Goal: Transaction & Acquisition: Purchase product/service

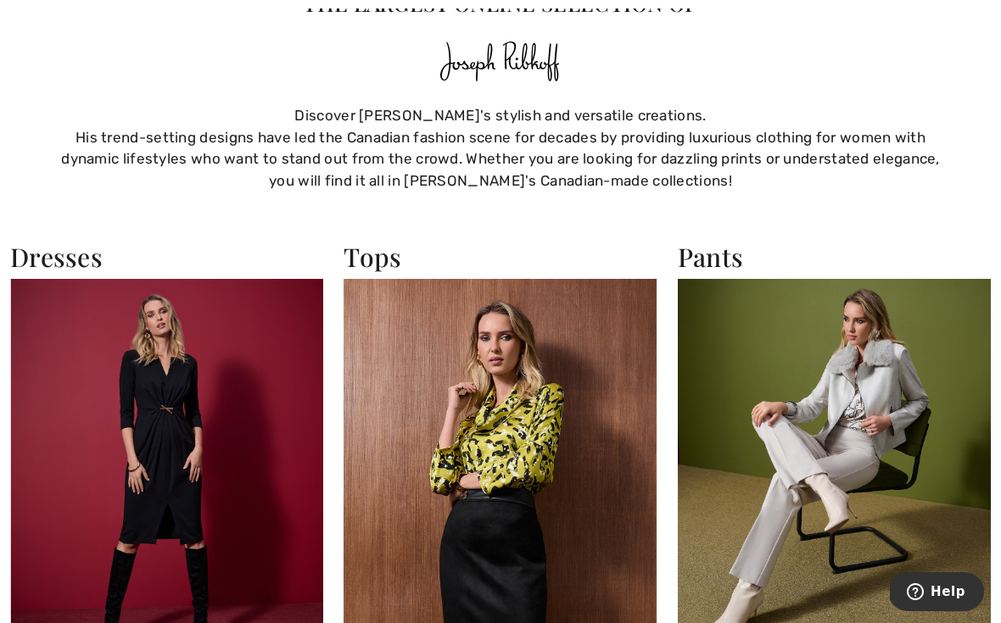
scroll to position [2761, 0]
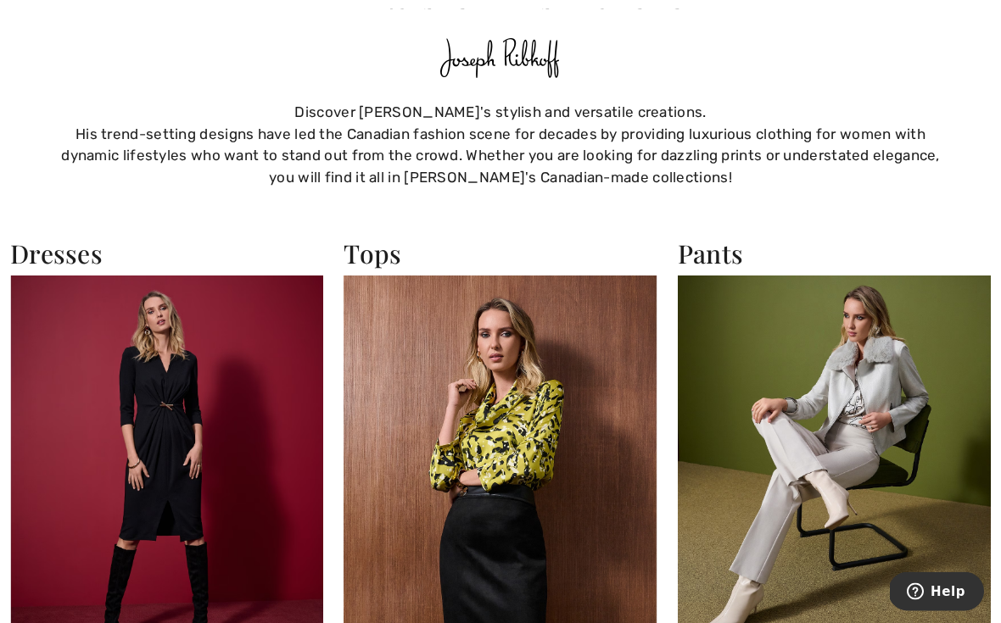
click at [519, 417] on img at bounding box center [500, 468] width 313 height 383
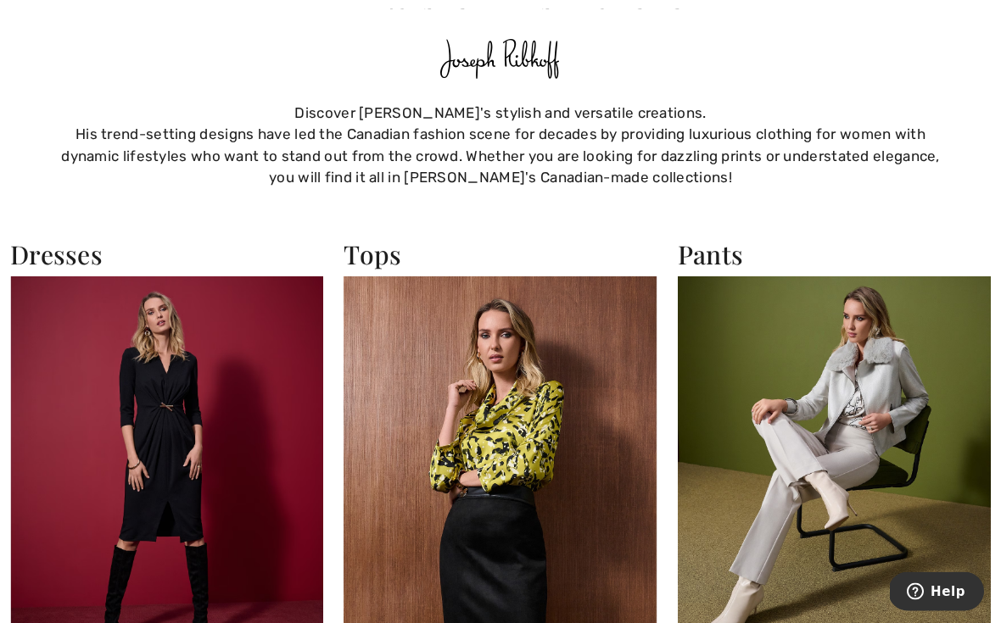
click at [542, 446] on img at bounding box center [500, 468] width 313 height 383
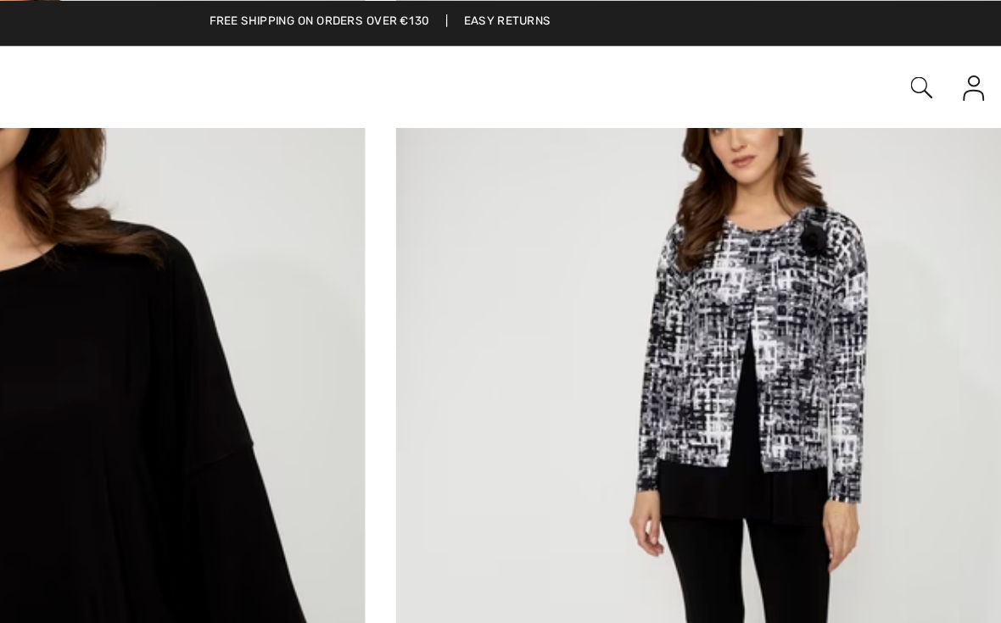
scroll to position [2762, 0]
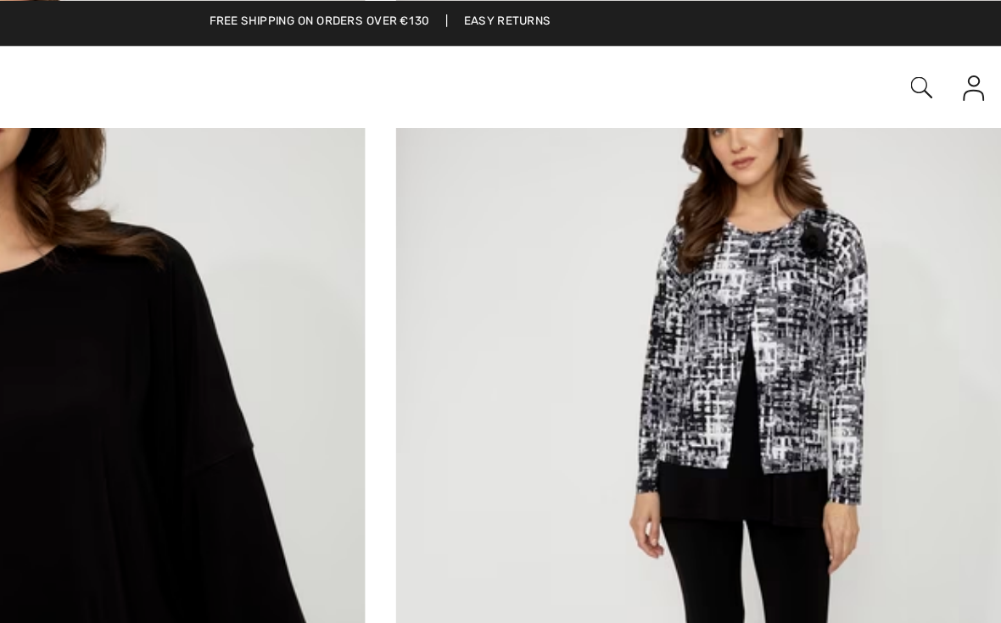
click at [529, 222] on img at bounding box center [751, 320] width 480 height 720
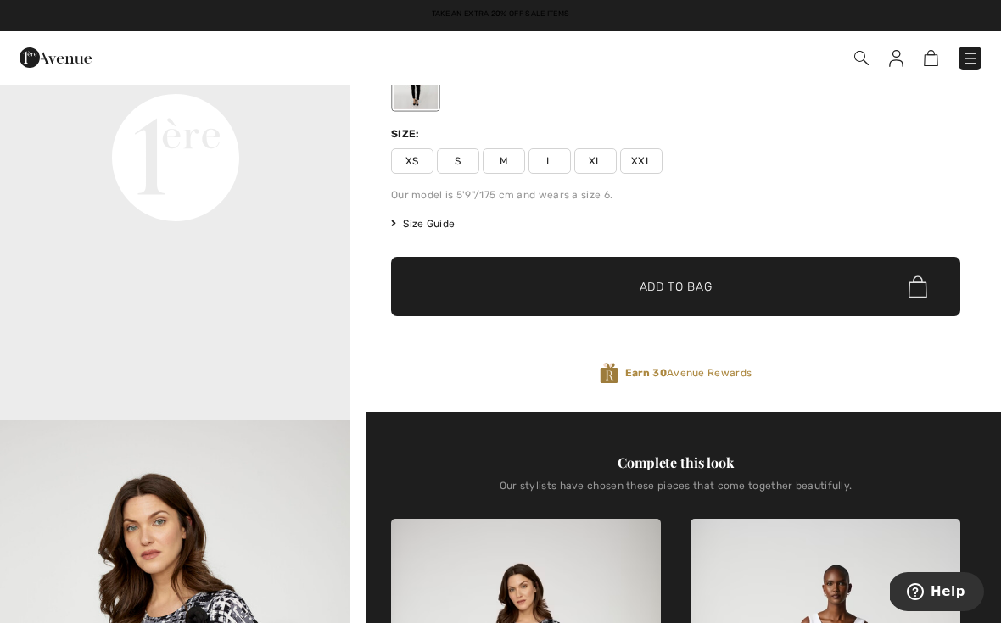
scroll to position [1058, 0]
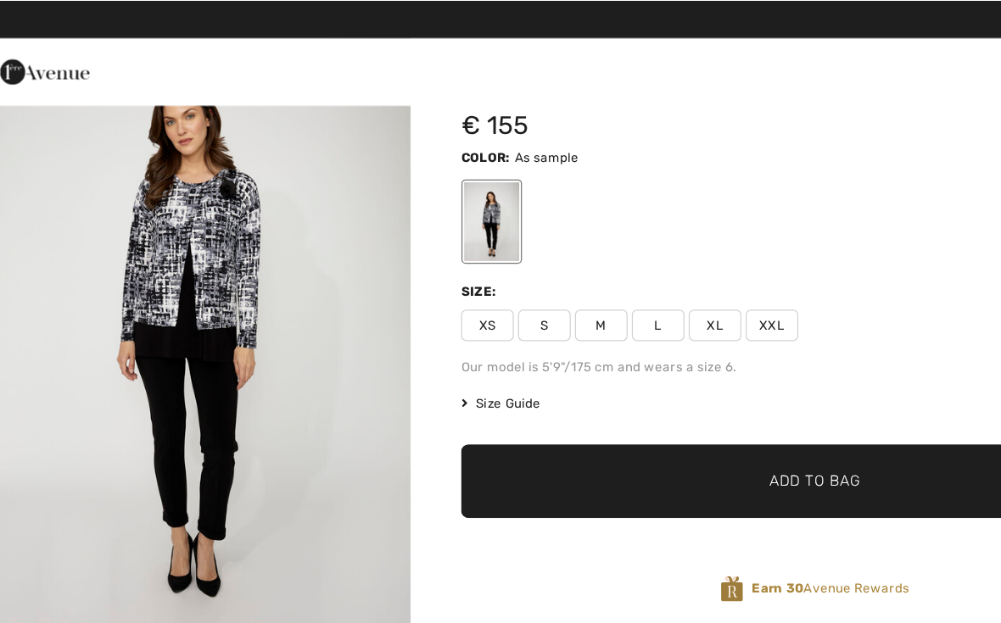
scroll to position [0, 0]
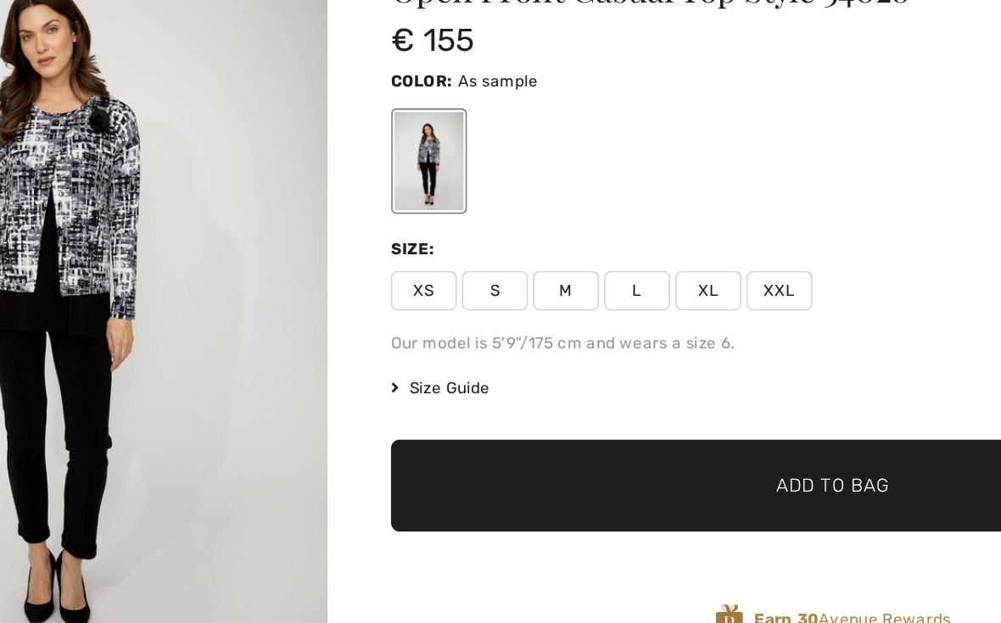
click at [620, 327] on span "XXL" at bounding box center [641, 339] width 42 height 25
click at [599, 456] on span "✔ Added to Bag" at bounding box center [650, 465] width 103 height 18
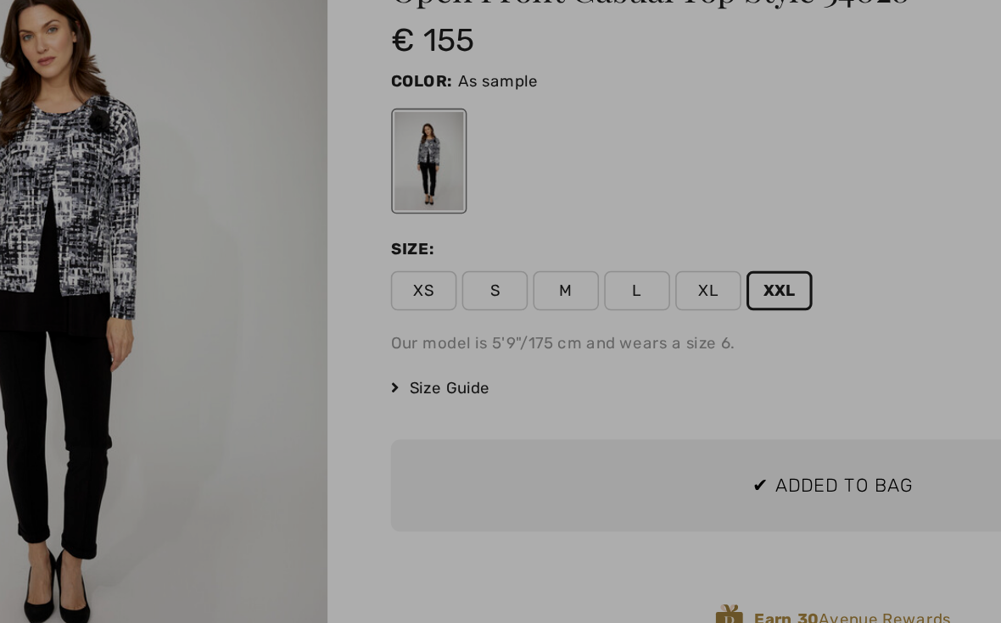
click at [205, 316] on div at bounding box center [500, 311] width 1001 height 623
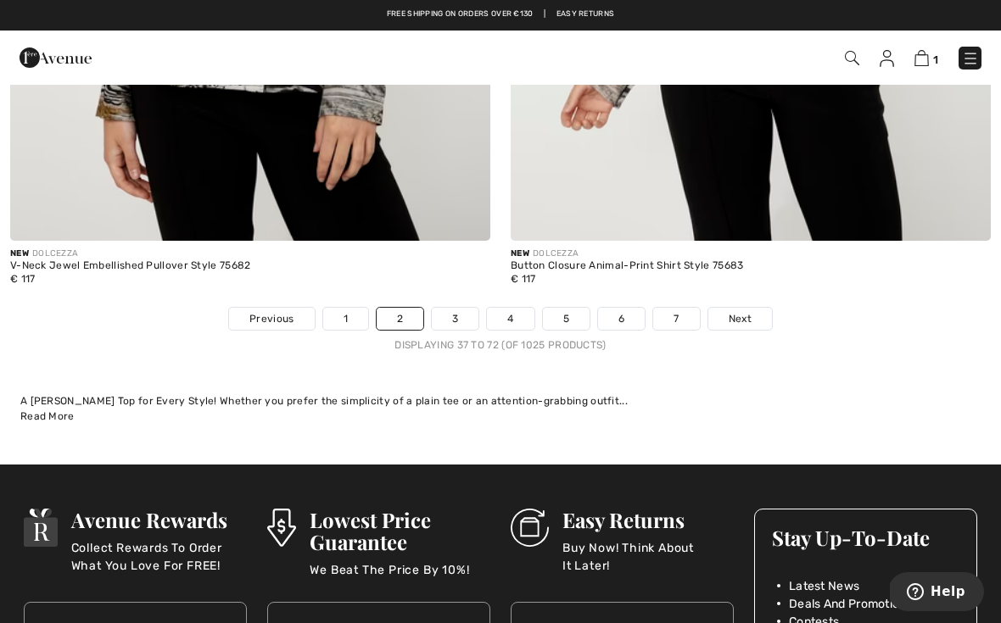
scroll to position [14551, 0]
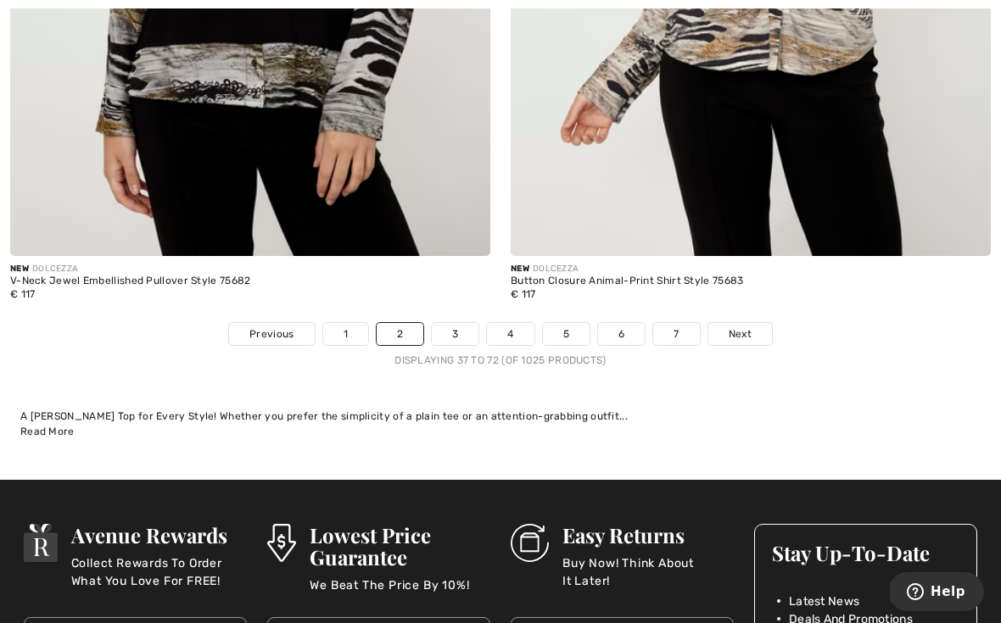
click at [472, 323] on link "3" at bounding box center [455, 334] width 47 height 22
click at [471, 323] on link "3" at bounding box center [455, 334] width 47 height 22
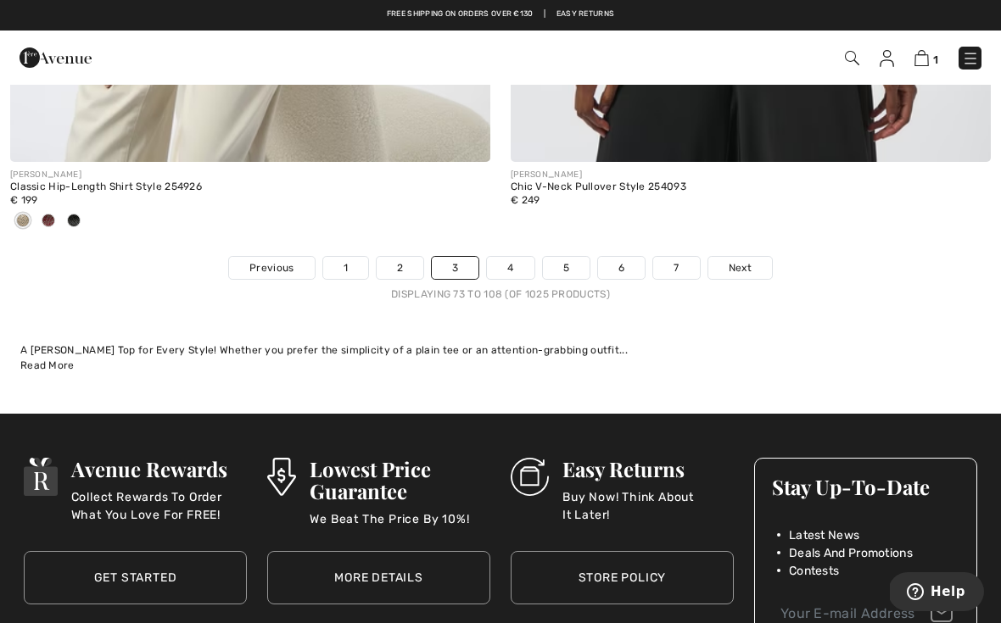
scroll to position [14896, 0]
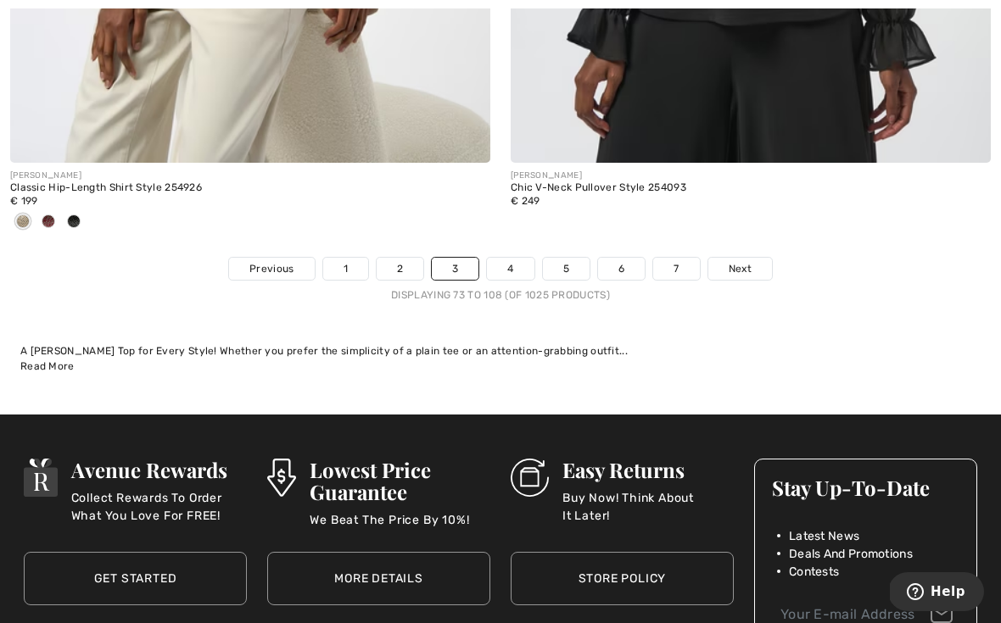
click at [523, 258] on link "4" at bounding box center [510, 269] width 47 height 22
click at [519, 258] on link "4" at bounding box center [510, 269] width 47 height 22
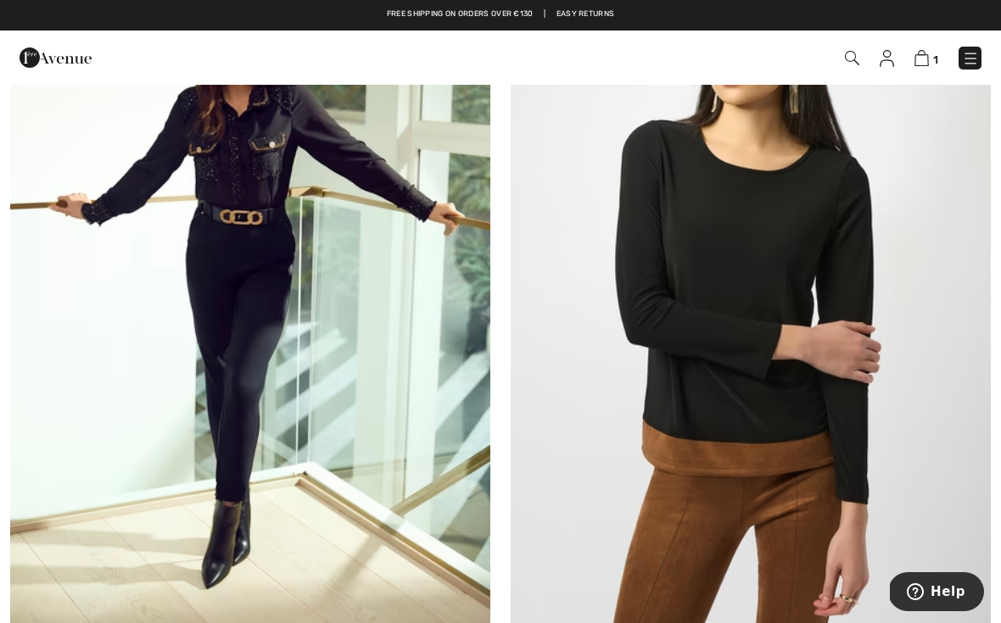
scroll to position [8603, 0]
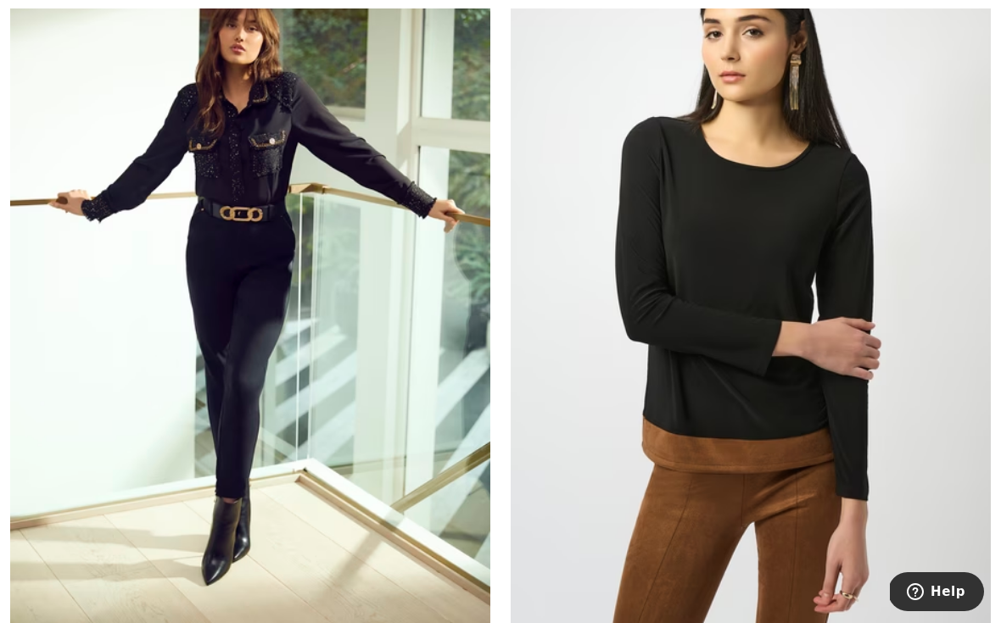
click at [815, 293] on img at bounding box center [751, 284] width 480 height 720
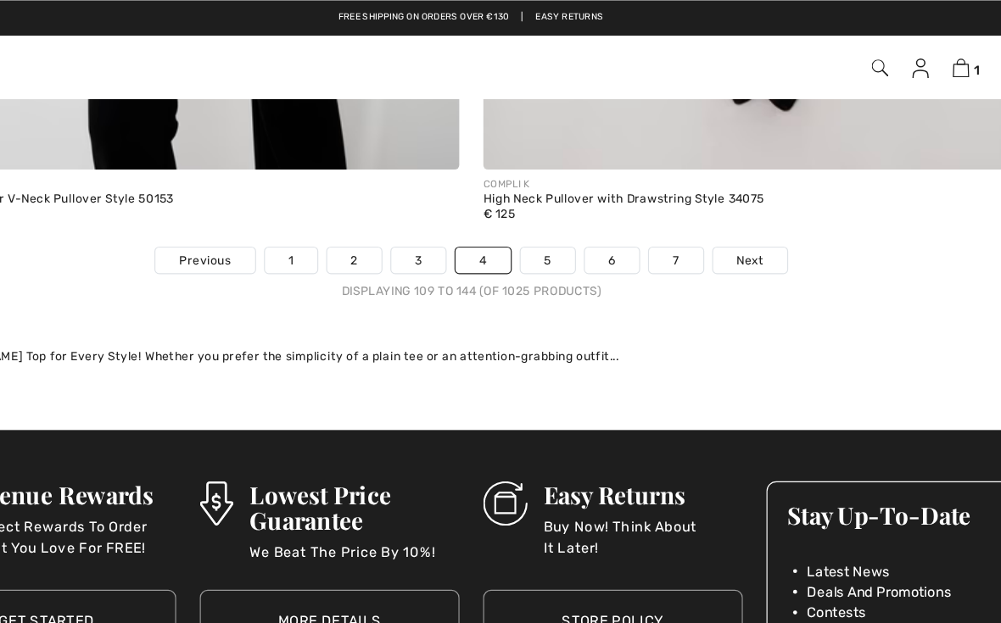
scroll to position [14965, 0]
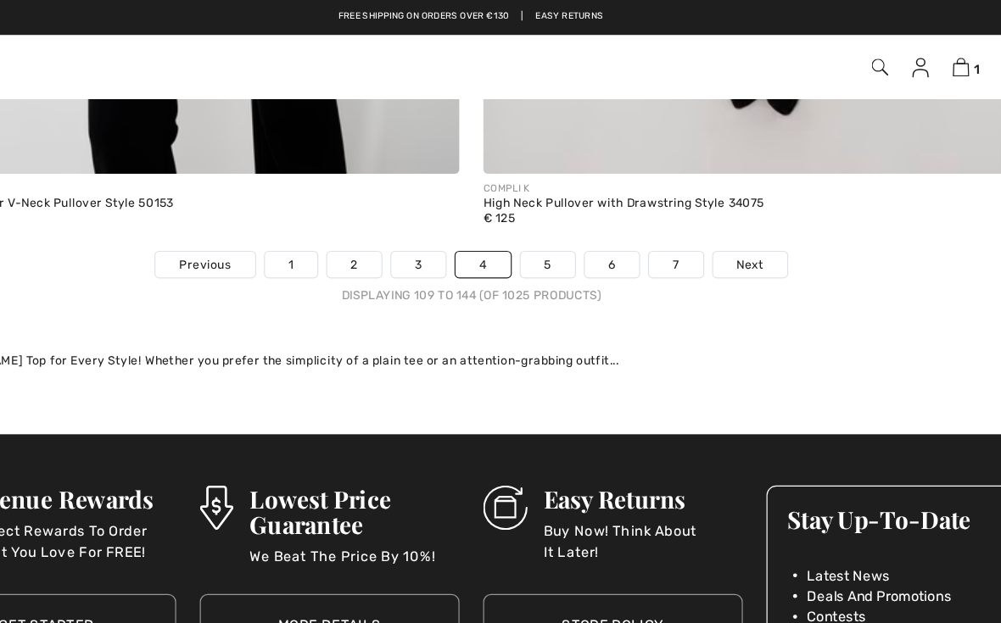
click at [543, 217] on link "5" at bounding box center [566, 228] width 47 height 22
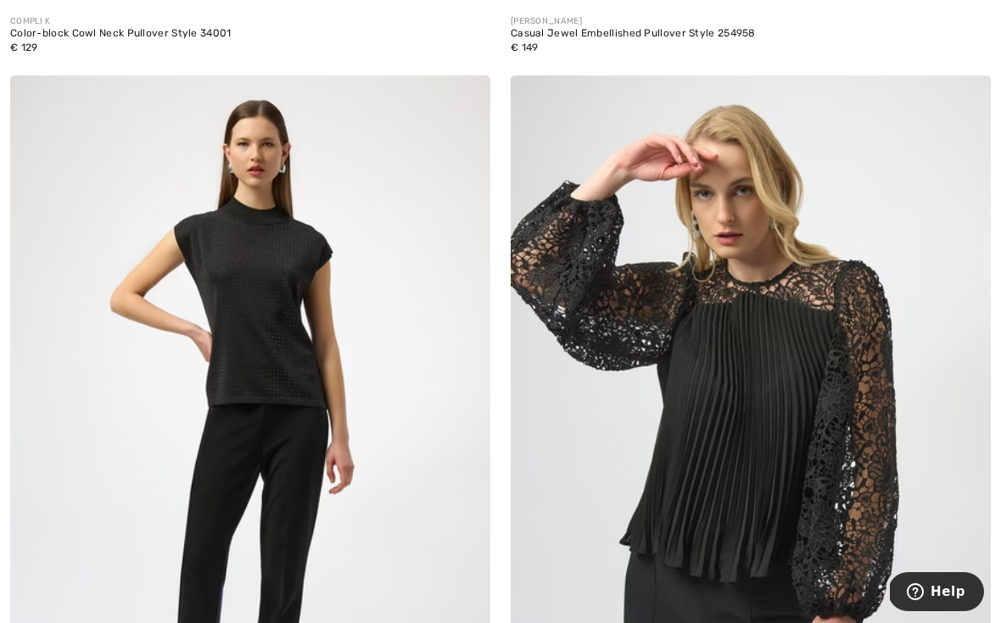
scroll to position [1043, 0]
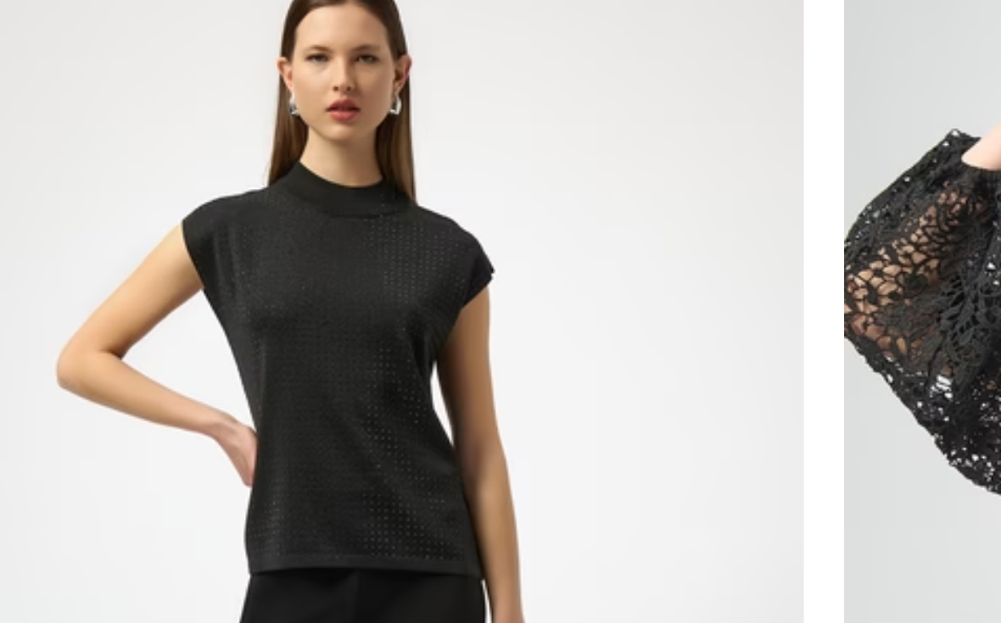
click at [204, 174] on img at bounding box center [250, 436] width 480 height 720
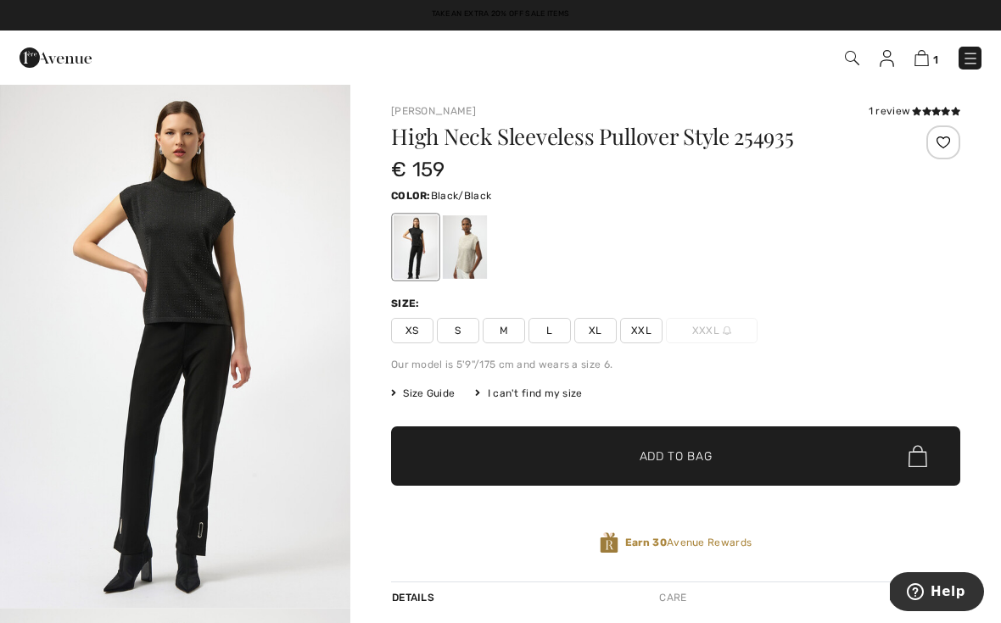
click at [486, 234] on div at bounding box center [465, 247] width 44 height 64
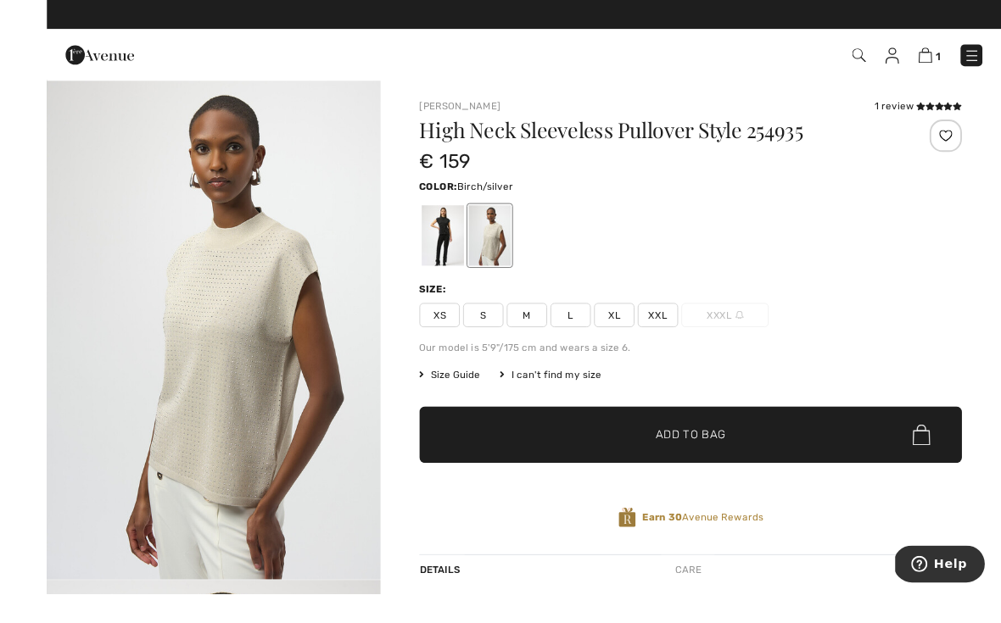
scroll to position [10, 0]
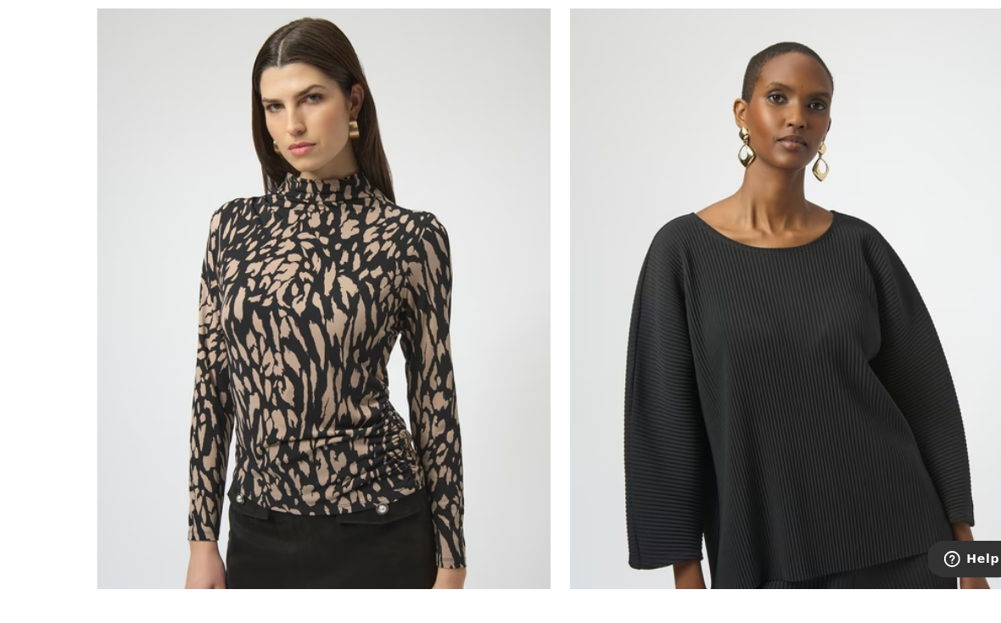
scroll to position [1952, 0]
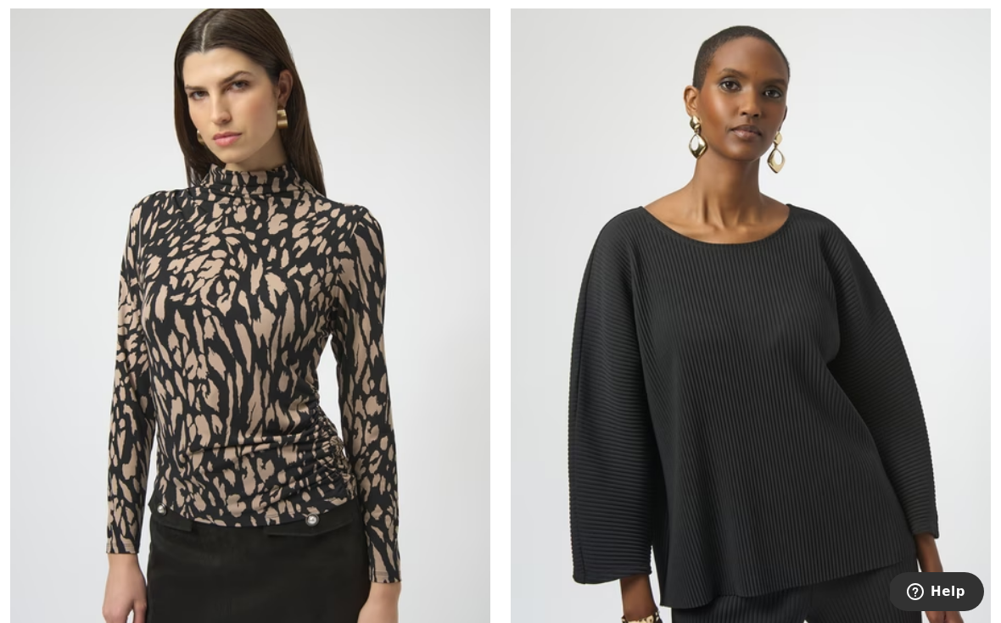
click at [315, 351] on img at bounding box center [250, 343] width 480 height 720
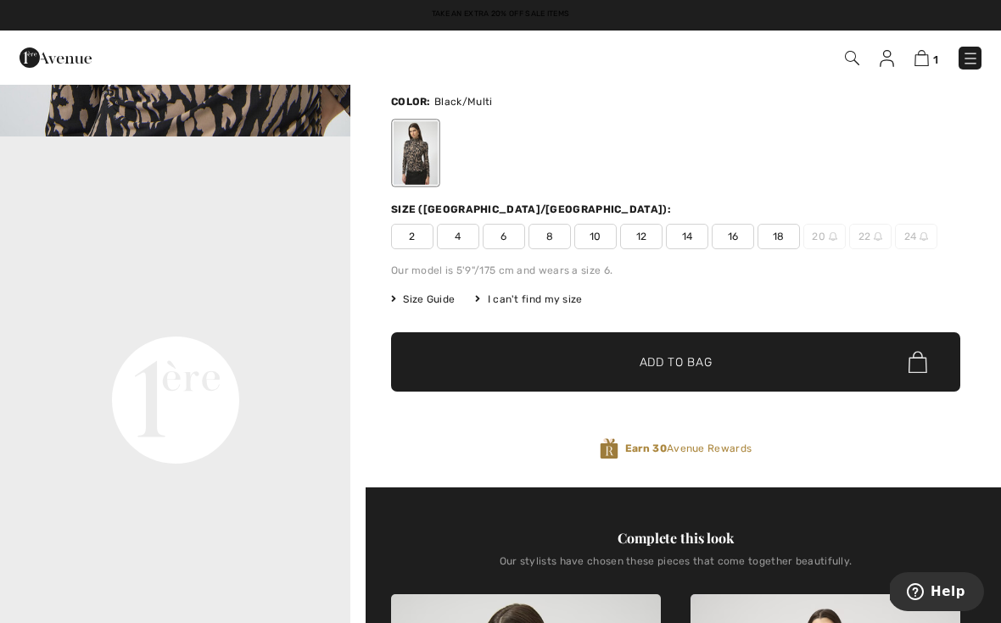
scroll to position [127, 0]
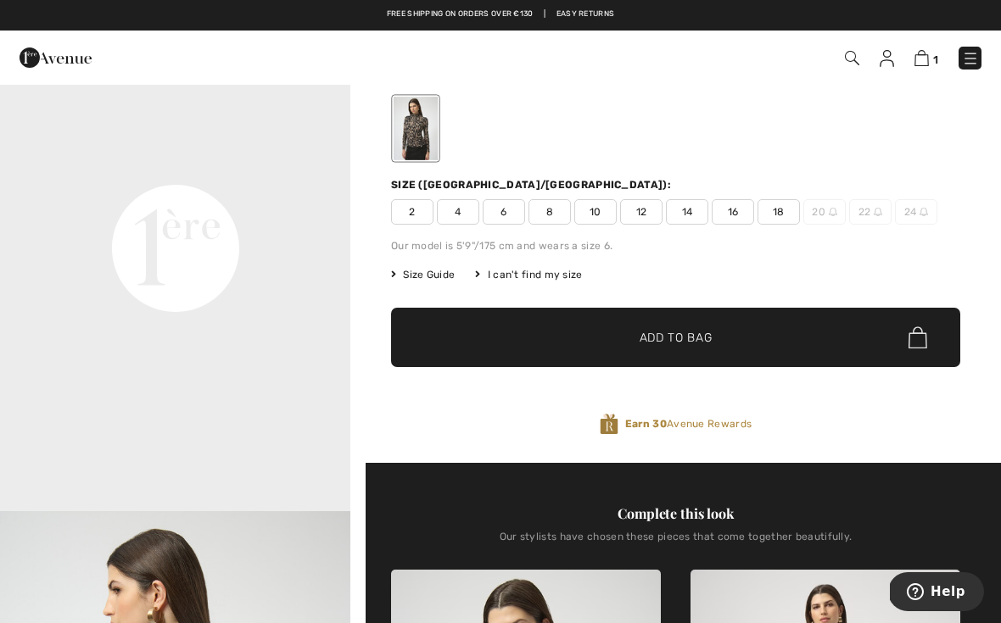
click at [239, 161] on video "Your browser does not support the video tag." at bounding box center [175, 74] width 350 height 176
click at [228, 164] on video "Your browser does not support the video tag." at bounding box center [175, 76] width 350 height 176
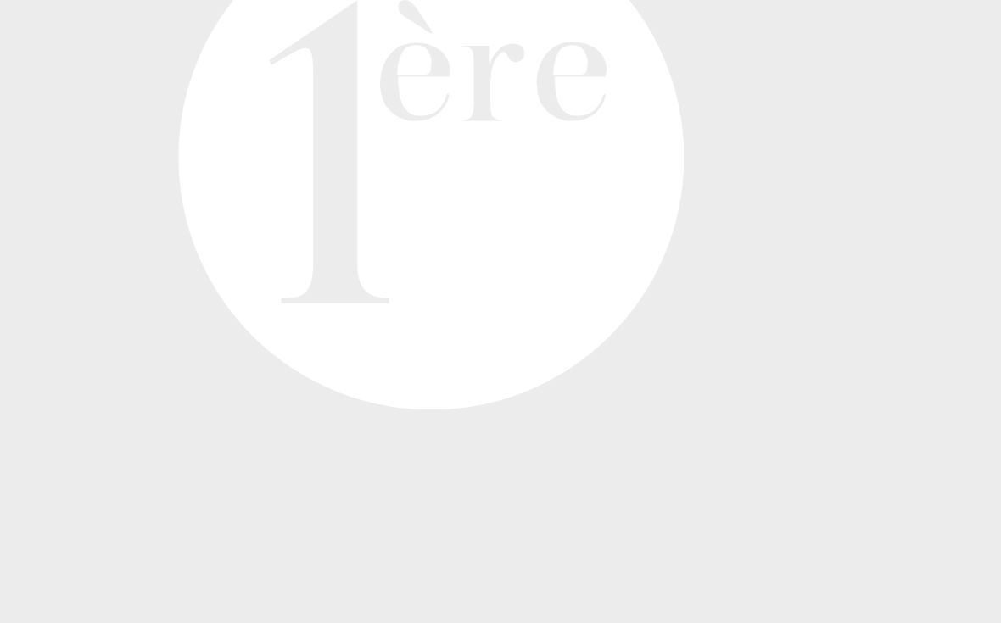
scroll to position [1020, 0]
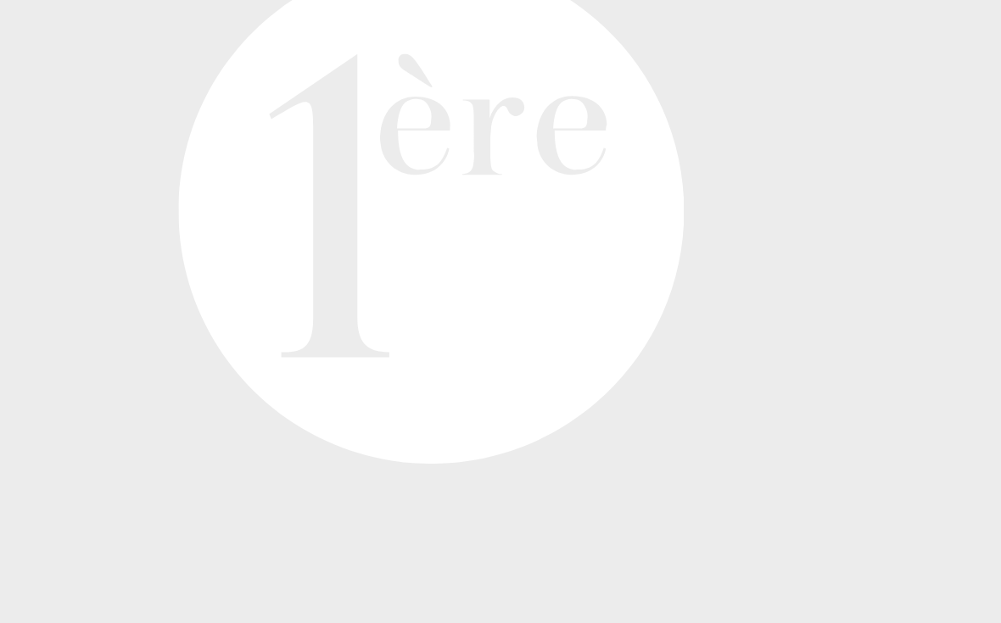
click at [154, 44] on video "Your browser does not support the video tag." at bounding box center [175, 63] width 350 height 176
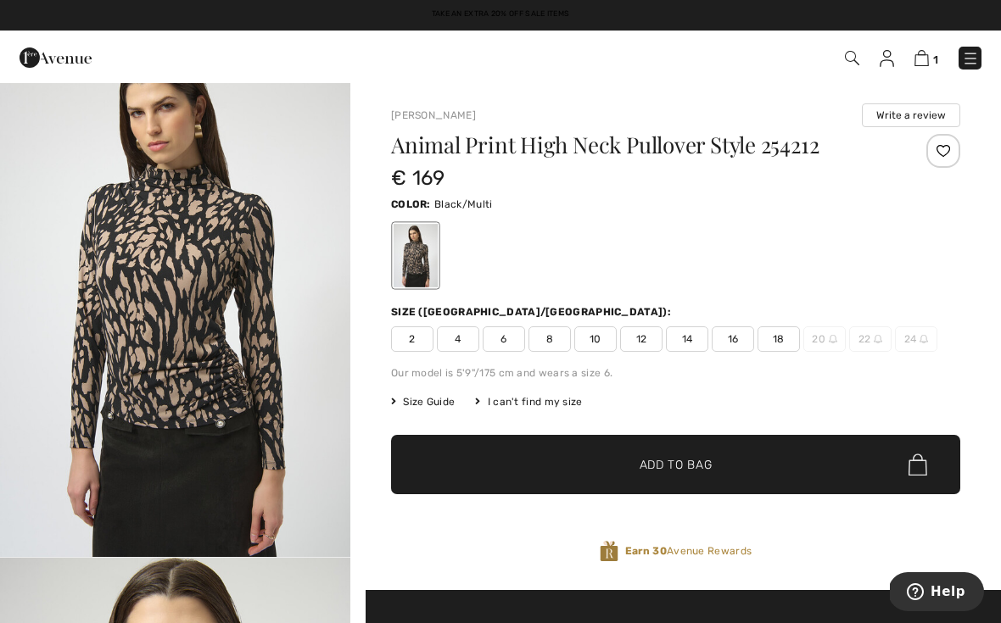
scroll to position [0, 0]
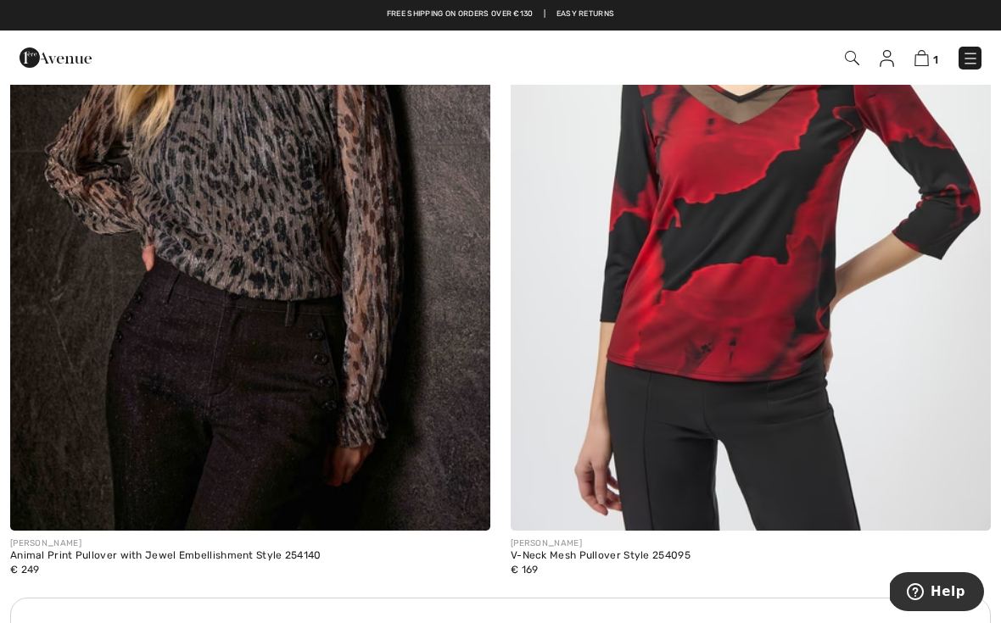
scroll to position [4541, 0]
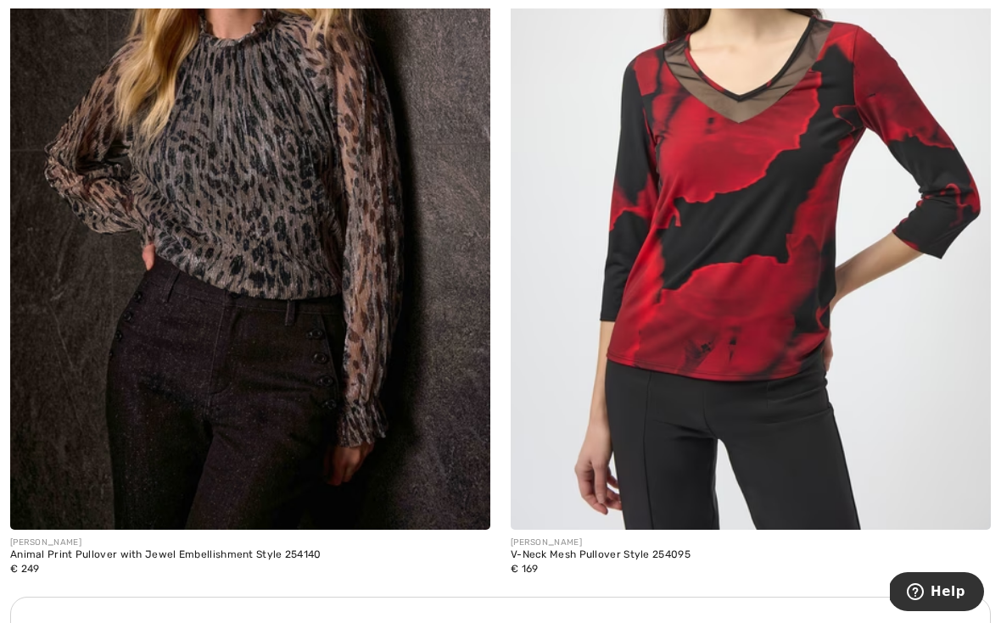
click at [769, 226] on img at bounding box center [751, 170] width 480 height 720
click at [763, 193] on img at bounding box center [751, 170] width 480 height 720
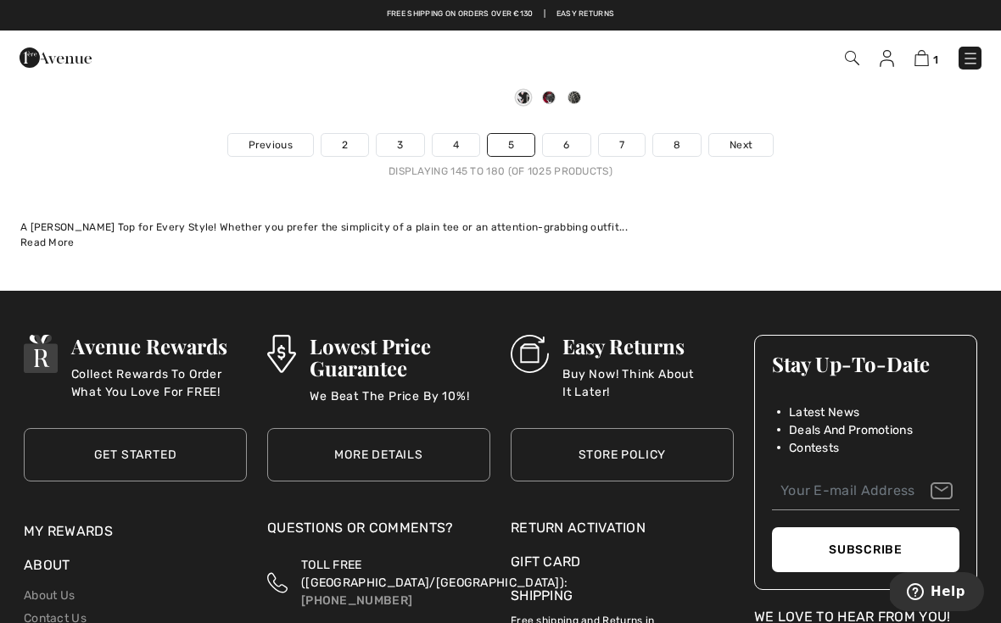
scroll to position [14741, 0]
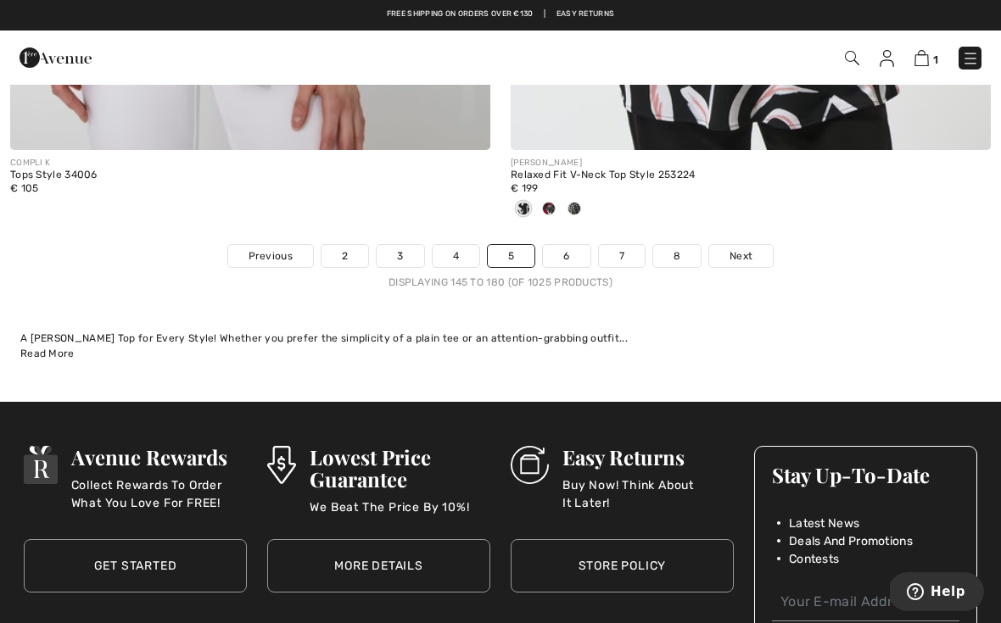
click at [567, 247] on link "6" at bounding box center [566, 256] width 47 height 22
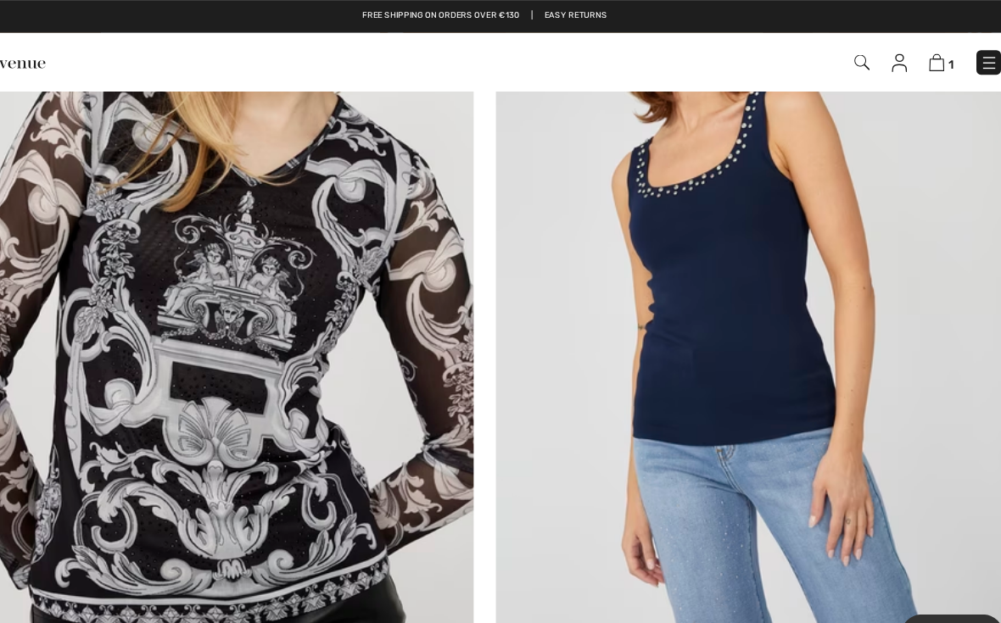
scroll to position [11157, 0]
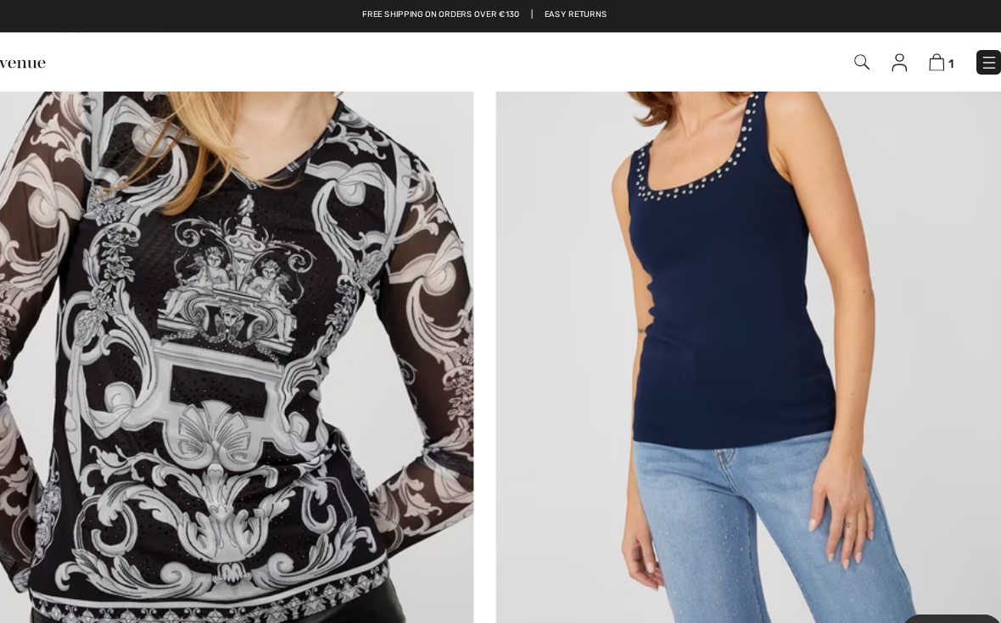
click at [226, 343] on img at bounding box center [250, 281] width 480 height 720
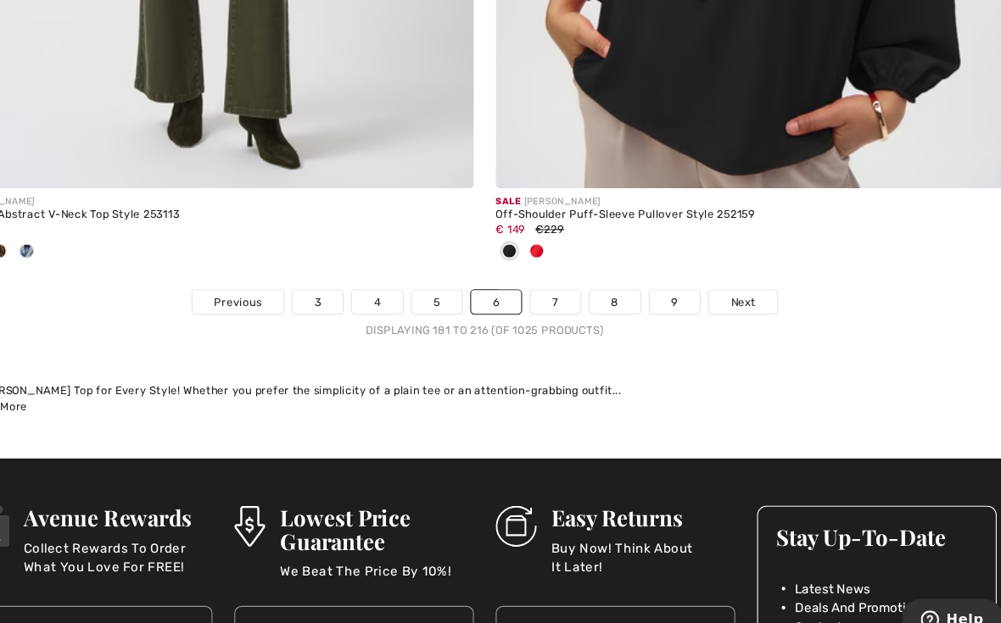
scroll to position [14843, 0]
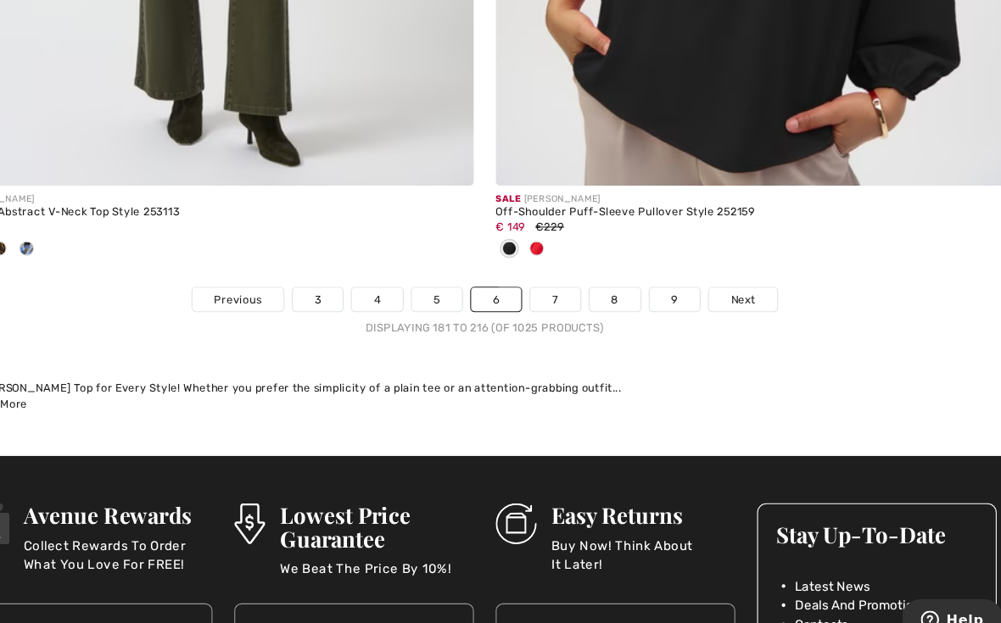
click at [543, 282] on link "7" at bounding box center [566, 293] width 46 height 22
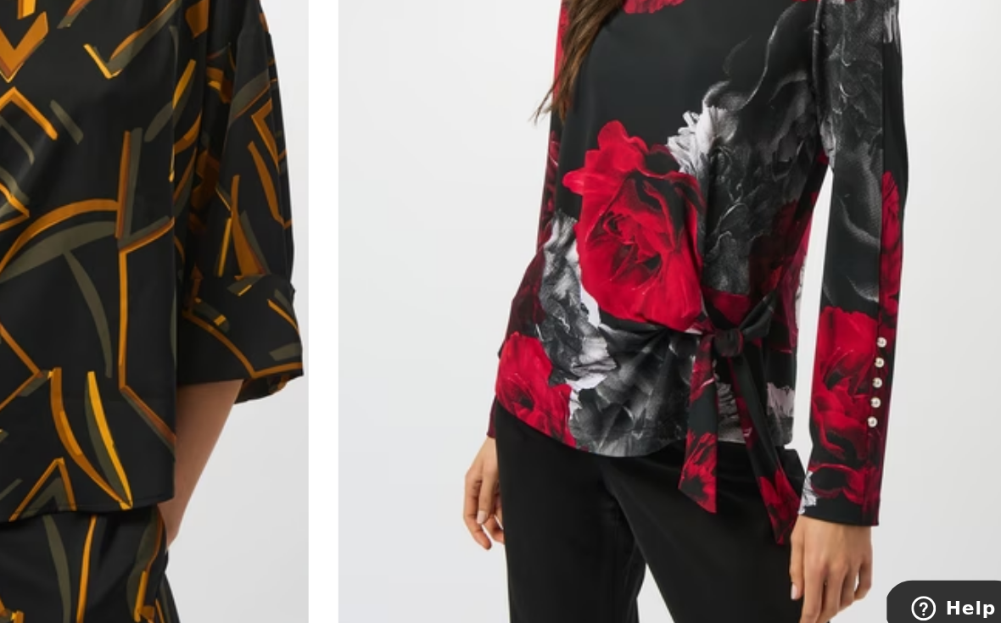
scroll to position [10385, 0]
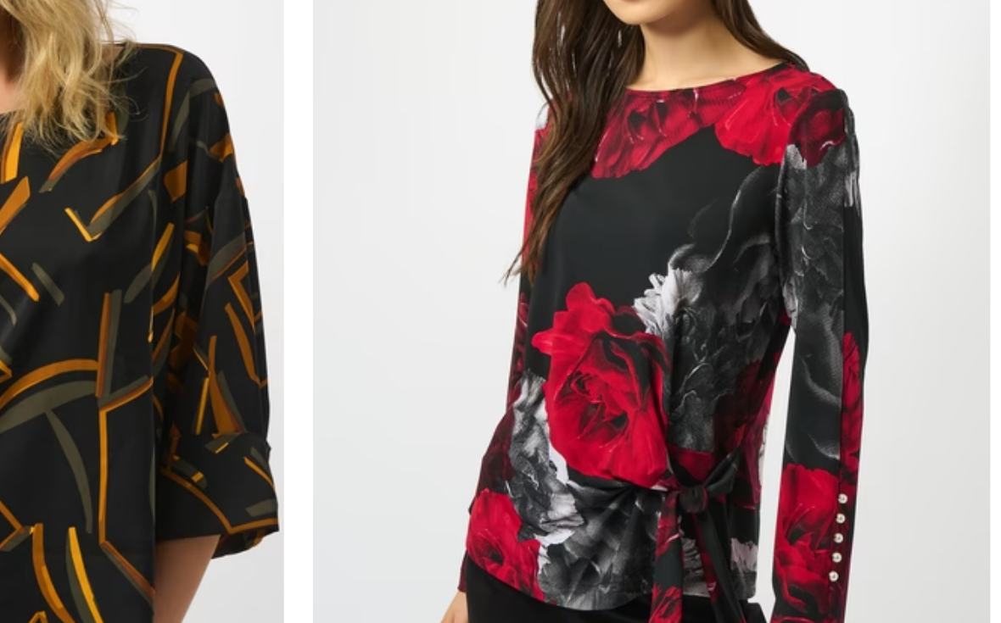
click at [553, 149] on img at bounding box center [751, 239] width 480 height 720
click at [552, 126] on img at bounding box center [751, 239] width 480 height 720
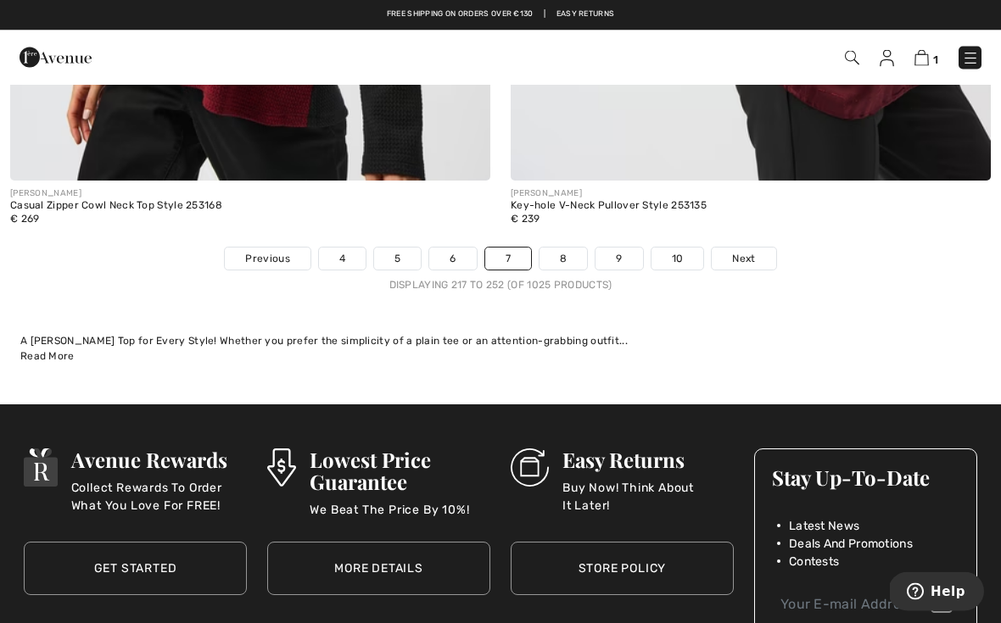
scroll to position [14738, 0]
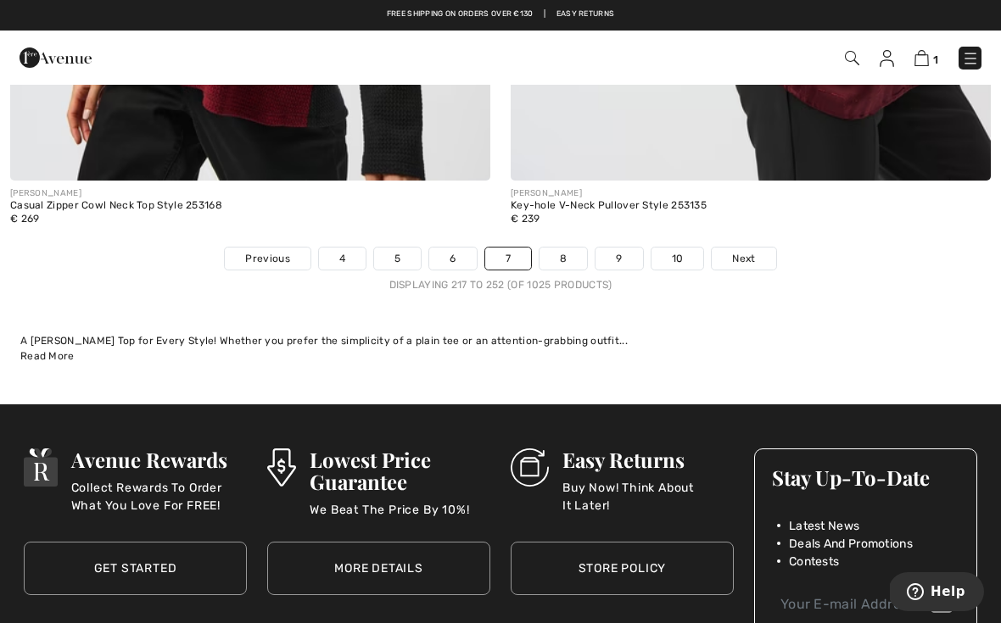
click at [556, 249] on link "8" at bounding box center [563, 259] width 48 height 22
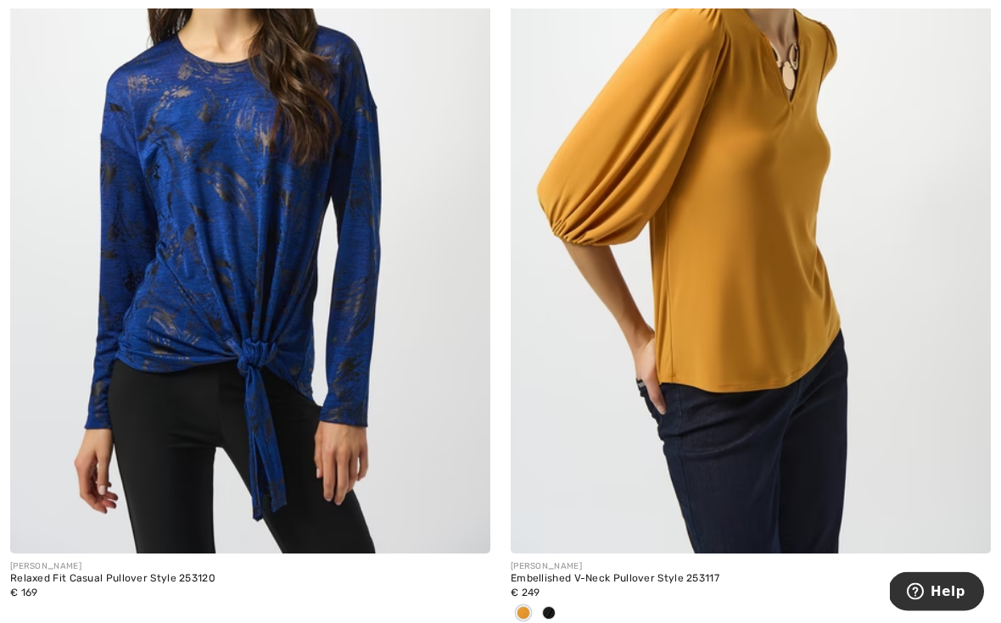
scroll to position [9368, 0]
click at [278, 277] on img at bounding box center [250, 194] width 480 height 720
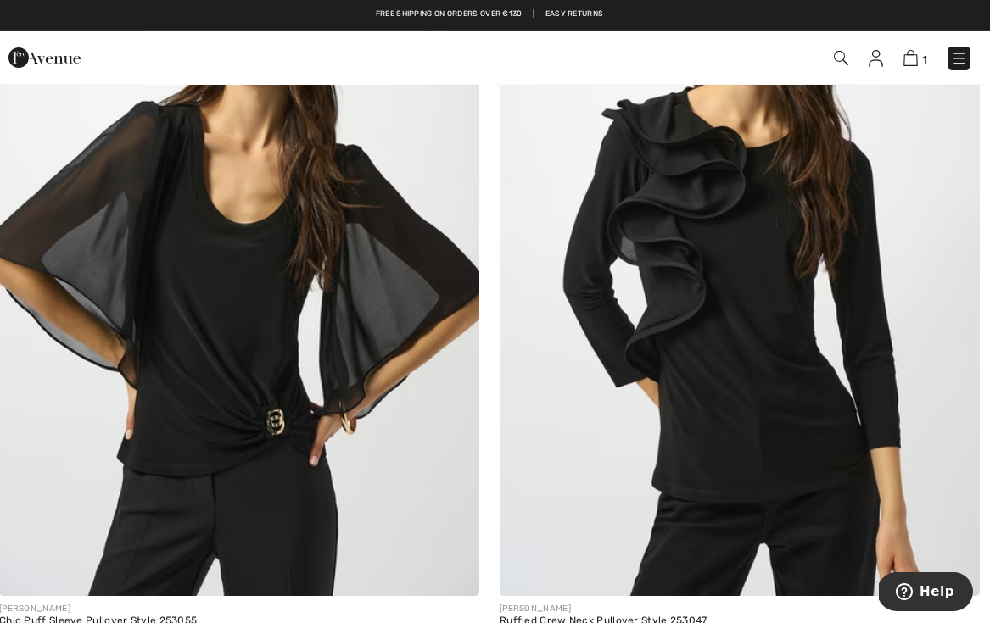
scroll to position [12697, 0]
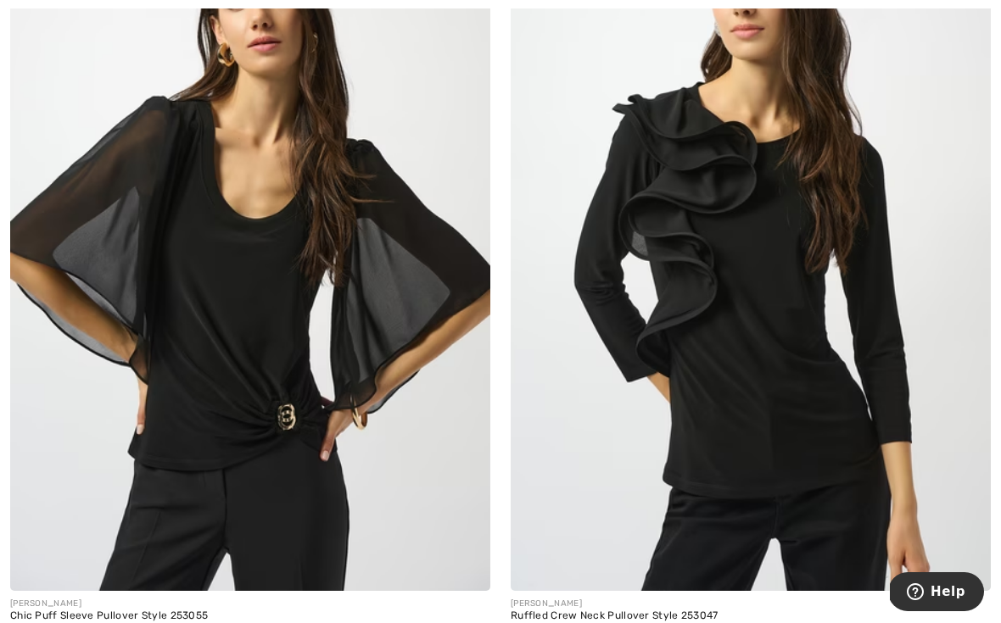
click at [790, 271] on img at bounding box center [751, 231] width 480 height 720
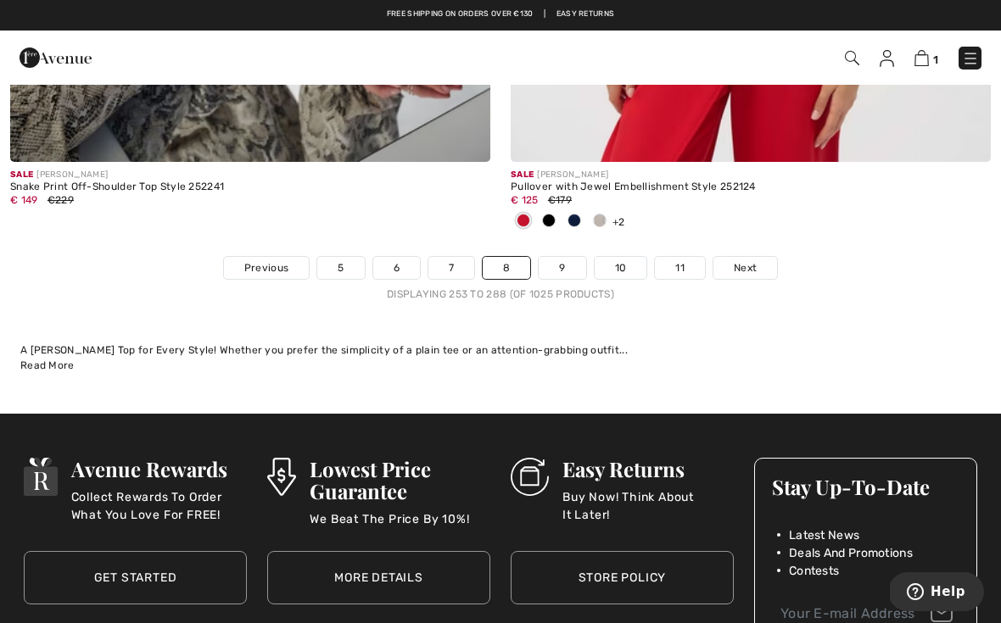
scroll to position [14681, 0]
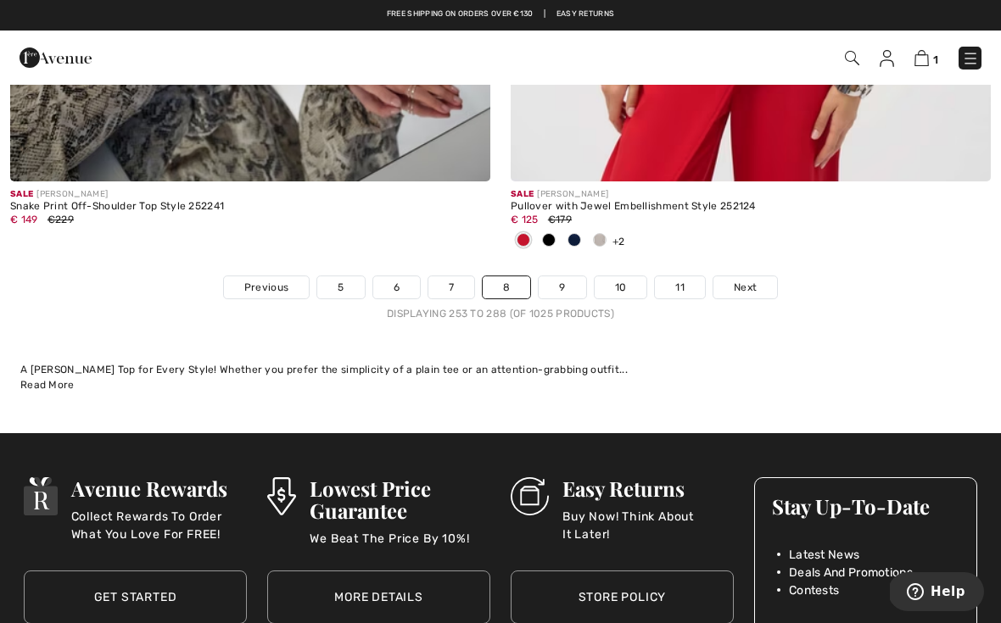
click at [564, 284] on link "9" at bounding box center [562, 288] width 47 height 22
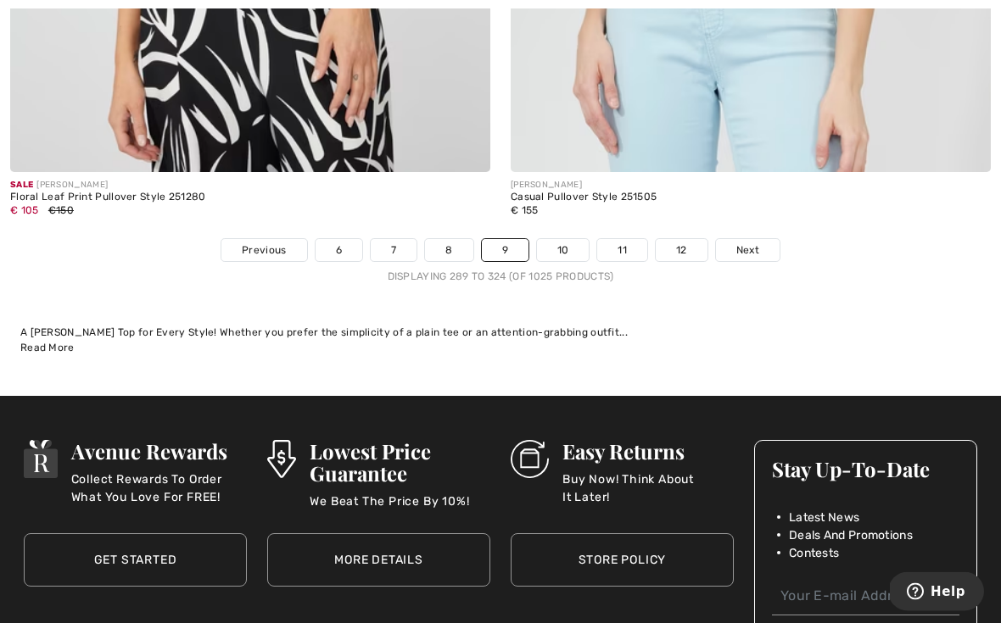
scroll to position [14747, 0]
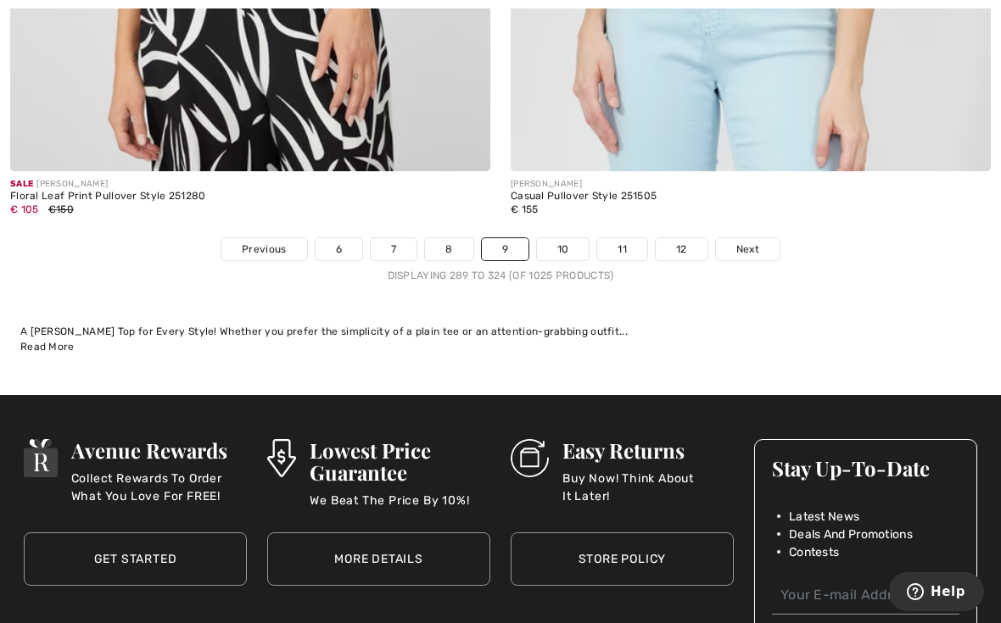
click at [586, 238] on link "10" at bounding box center [563, 249] width 53 height 22
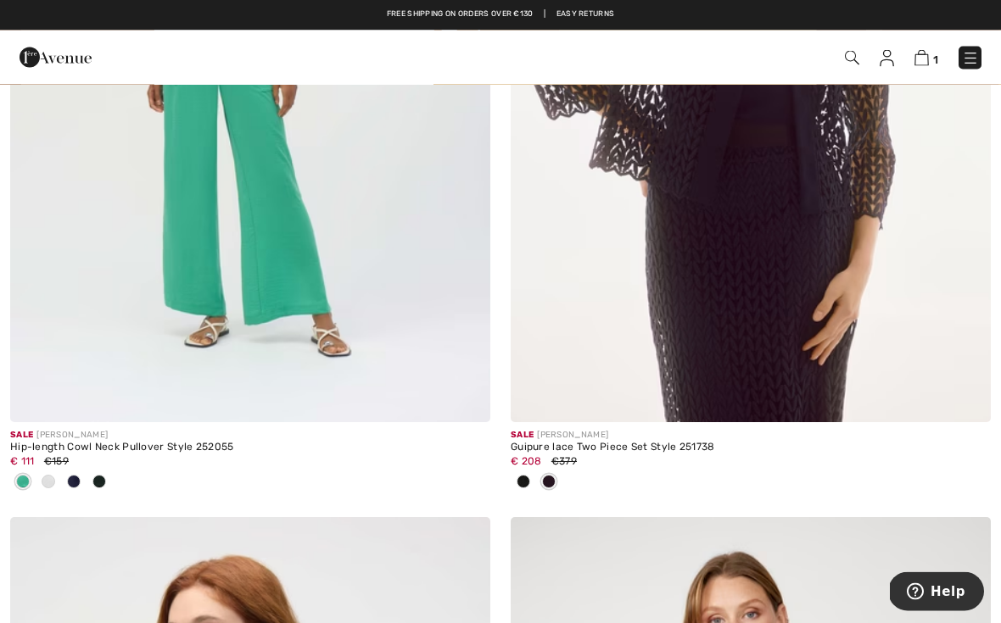
scroll to position [7106, 0]
